Goal: Task Accomplishment & Management: Manage account settings

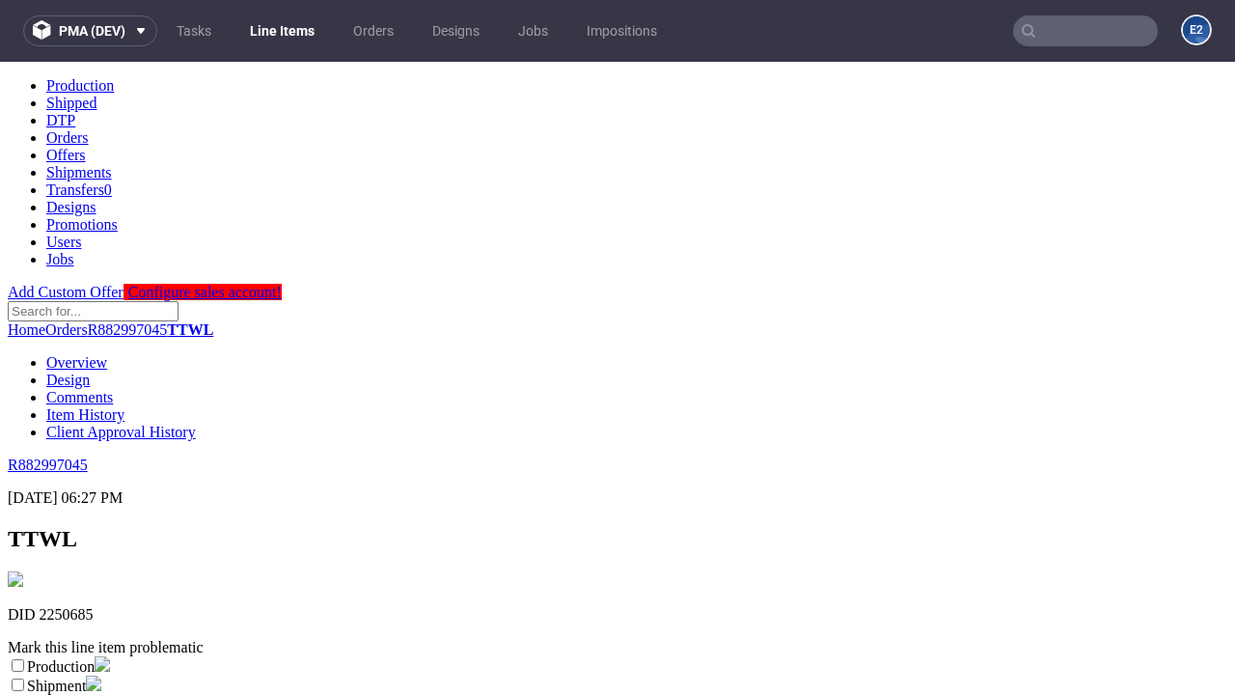
scroll to position [340, 0]
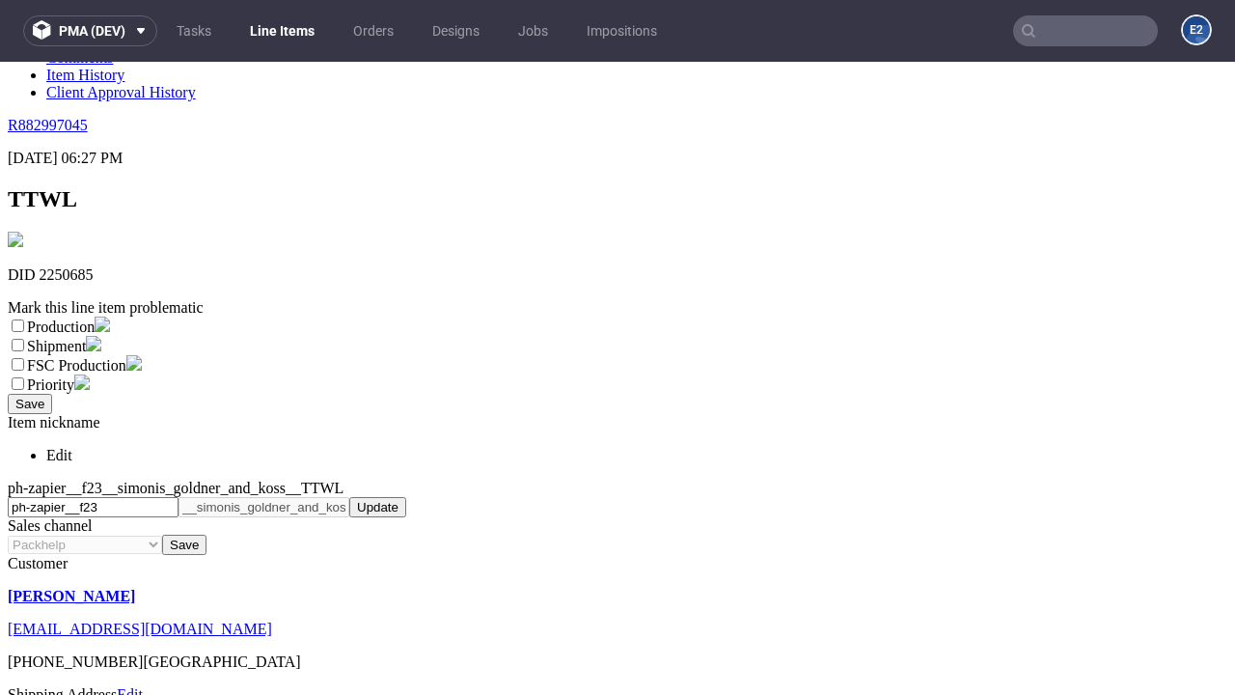
select select "dtp_ca_needed"
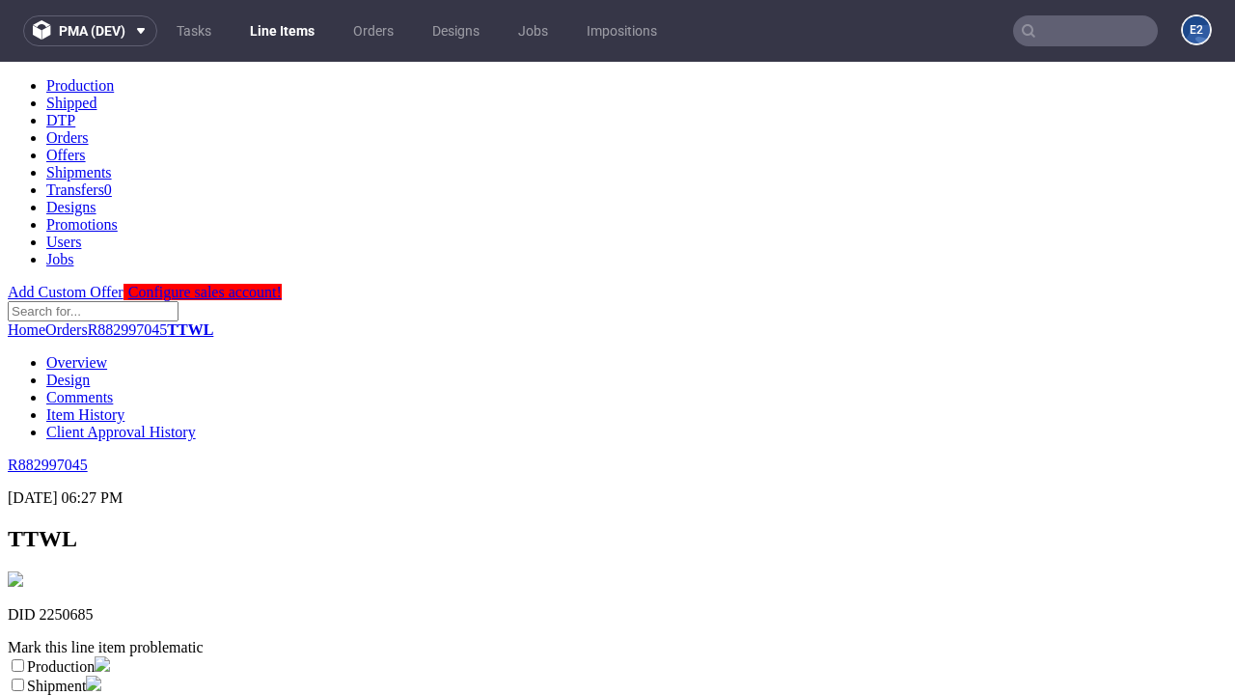
scroll to position [0, 0]
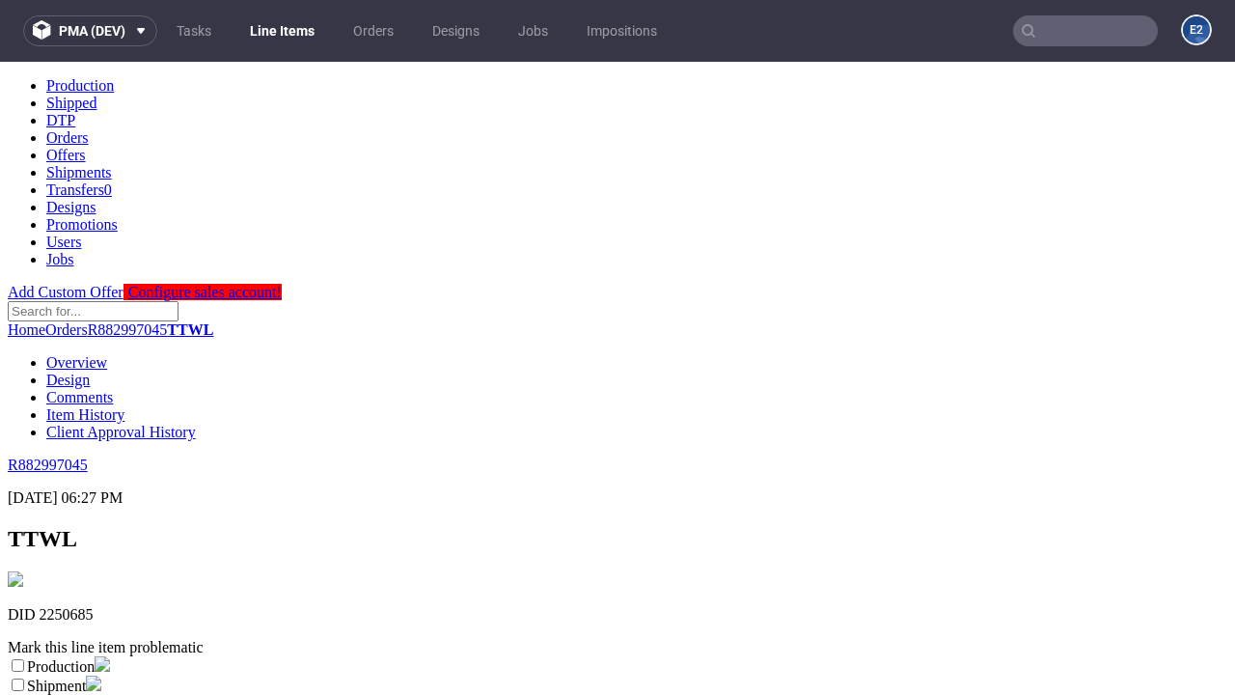
checkbox input "true"
